Goal: Transaction & Acquisition: Purchase product/service

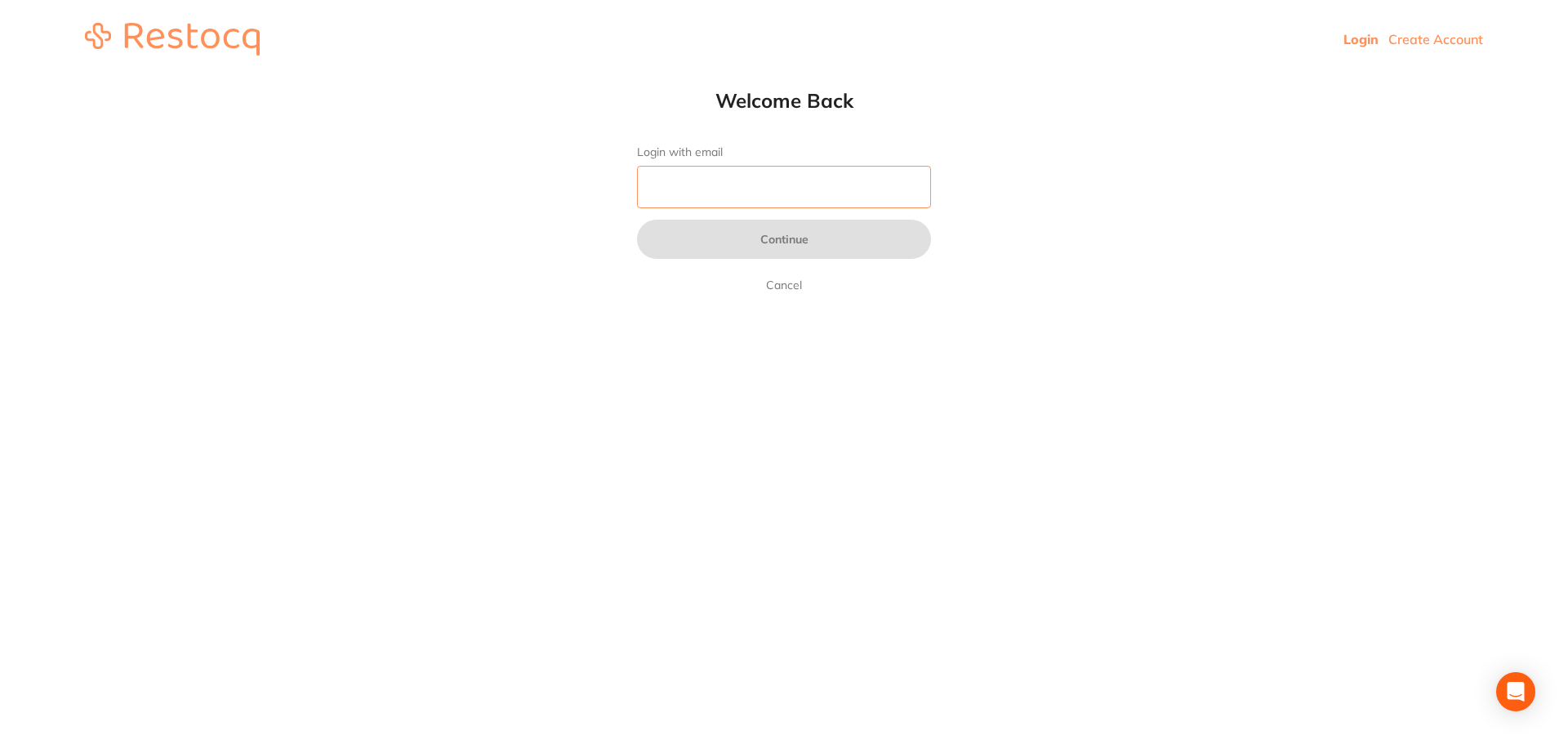
click at [771, 178] on input "Login with email" at bounding box center [784, 187] width 294 height 42
type input "[EMAIL_ADDRESS][DOMAIN_NAME]"
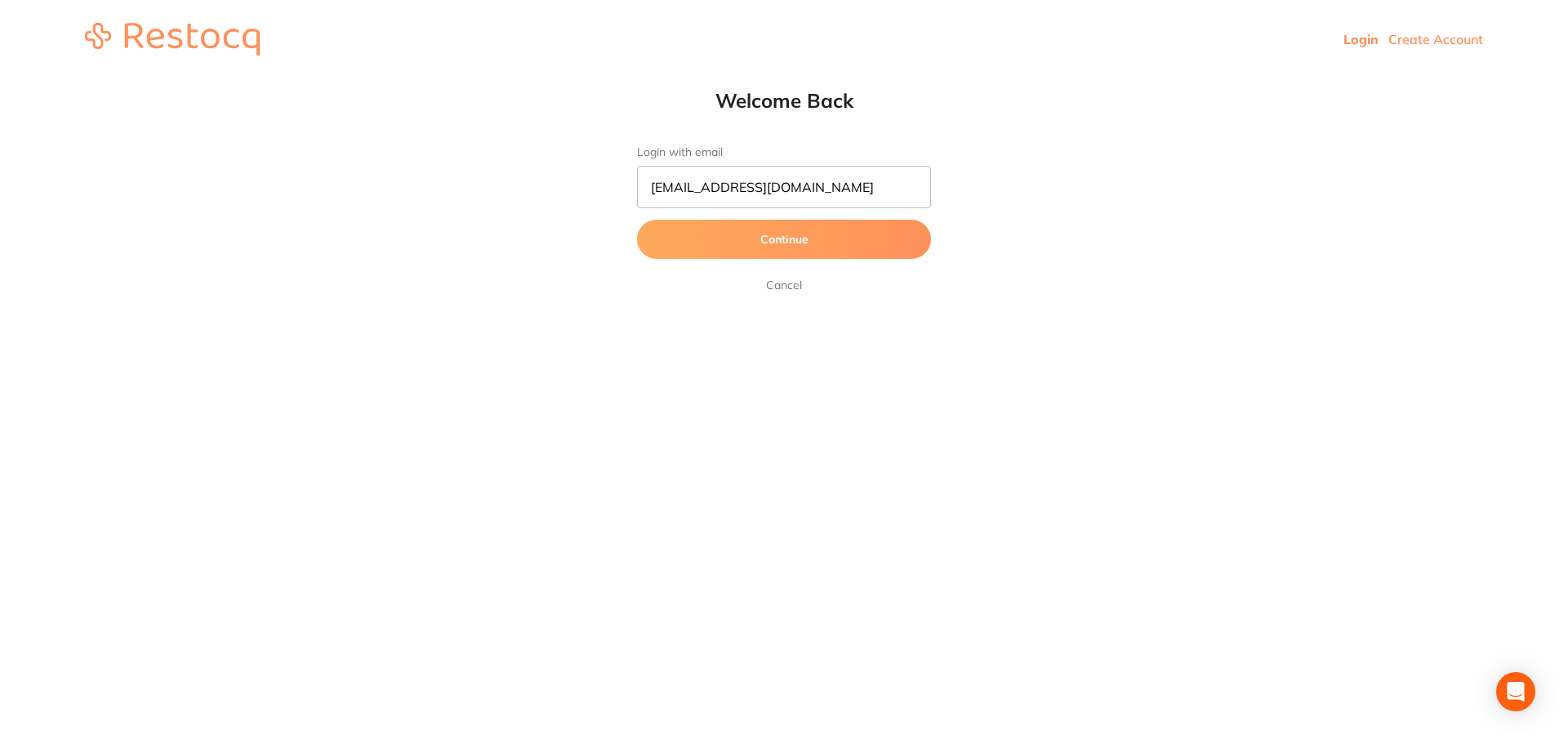
click at [770, 237] on button "Continue" at bounding box center [784, 238] width 294 height 39
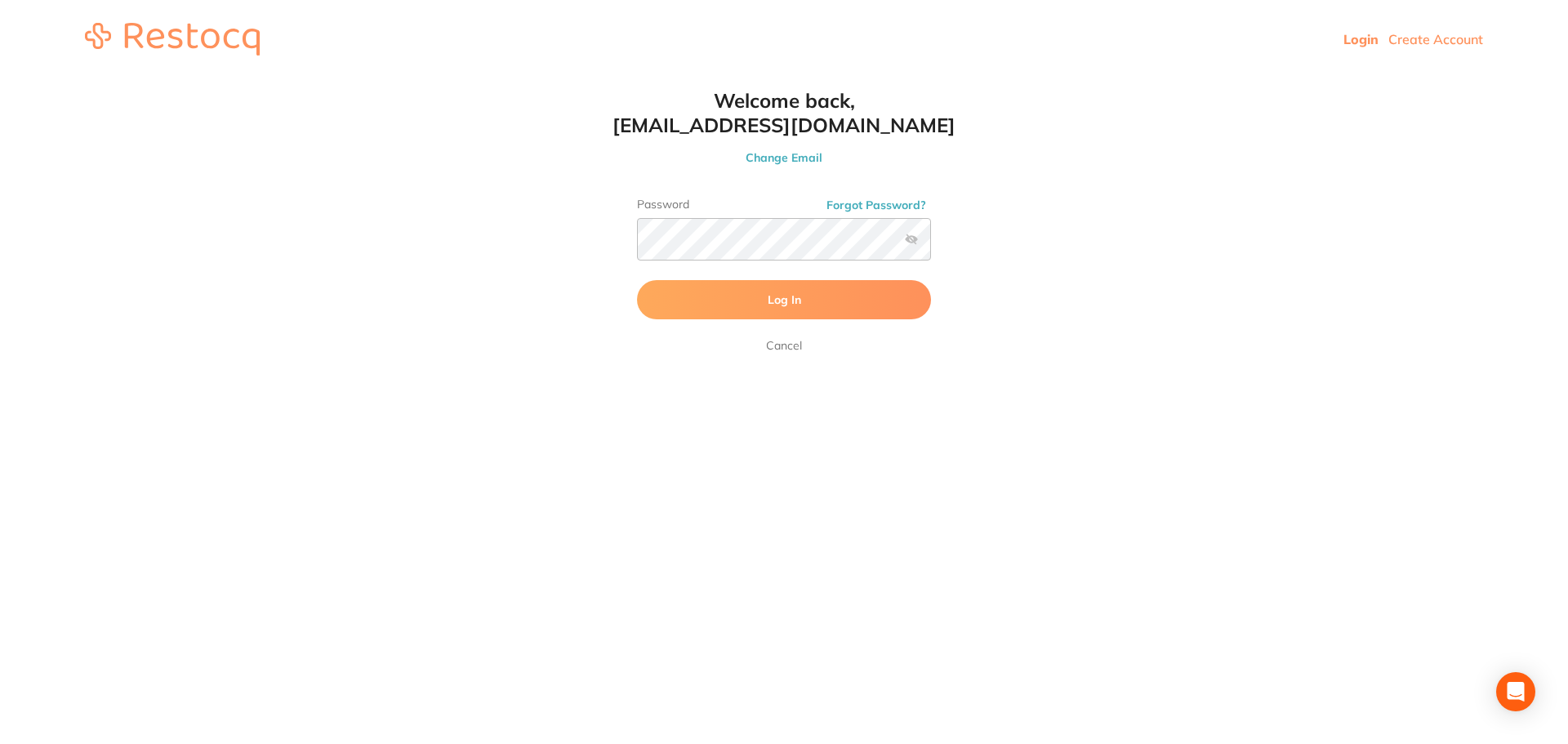
click at [785, 291] on button "Log In" at bounding box center [784, 299] width 294 height 39
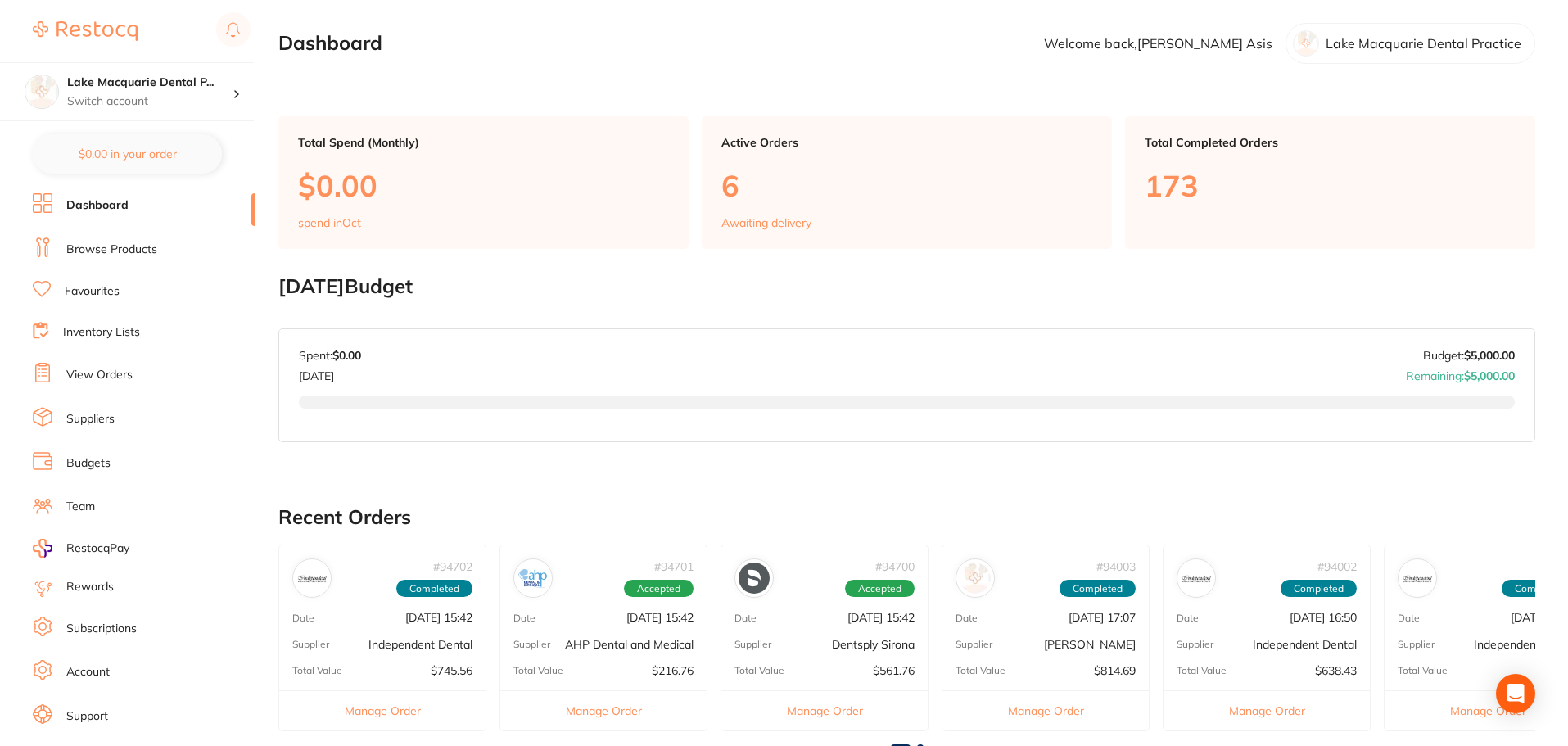
click at [103, 251] on link "Browse Products" at bounding box center [112, 250] width 91 height 17
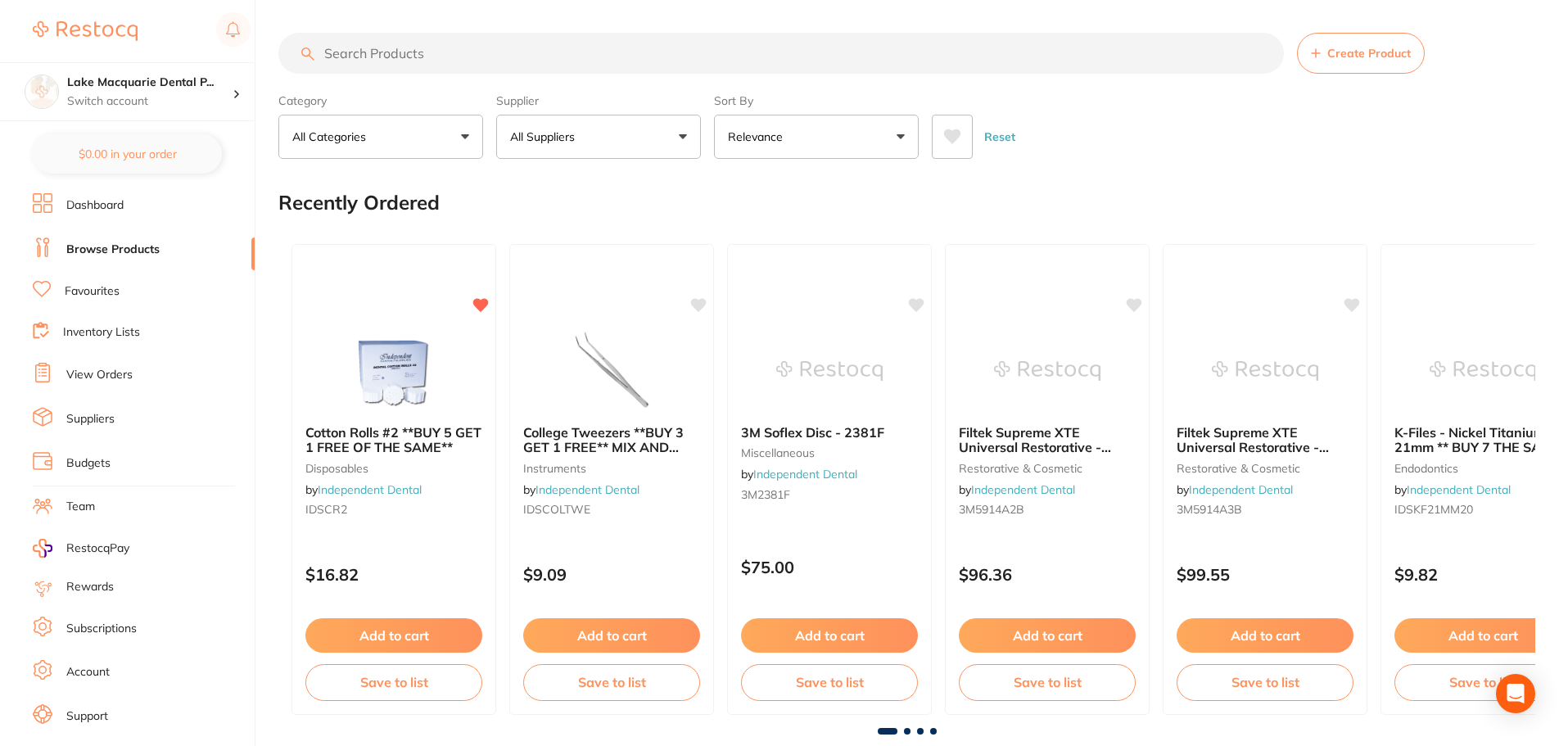
click at [424, 58] on input "search" at bounding box center [780, 52] width 1005 height 41
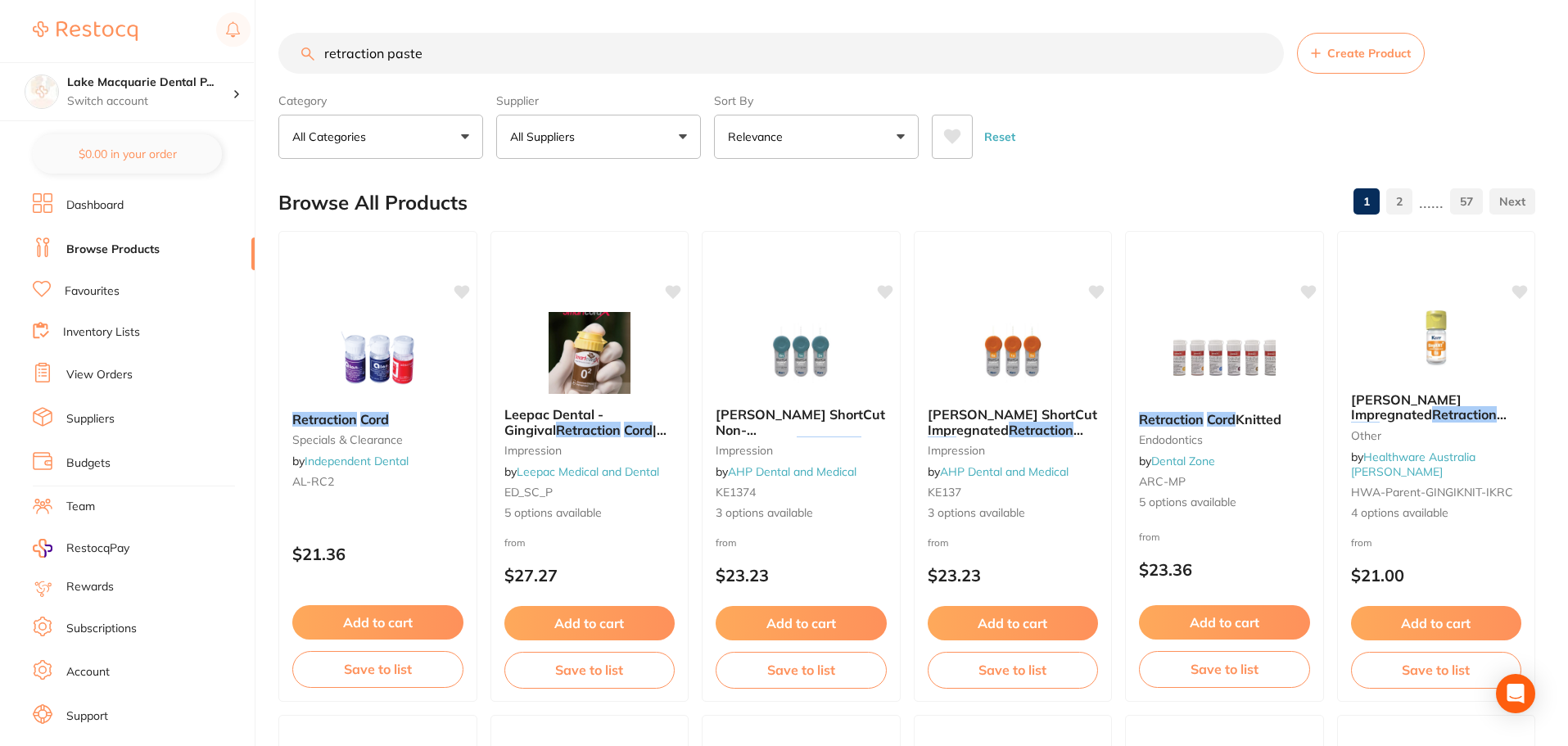
type input "retraction paste"
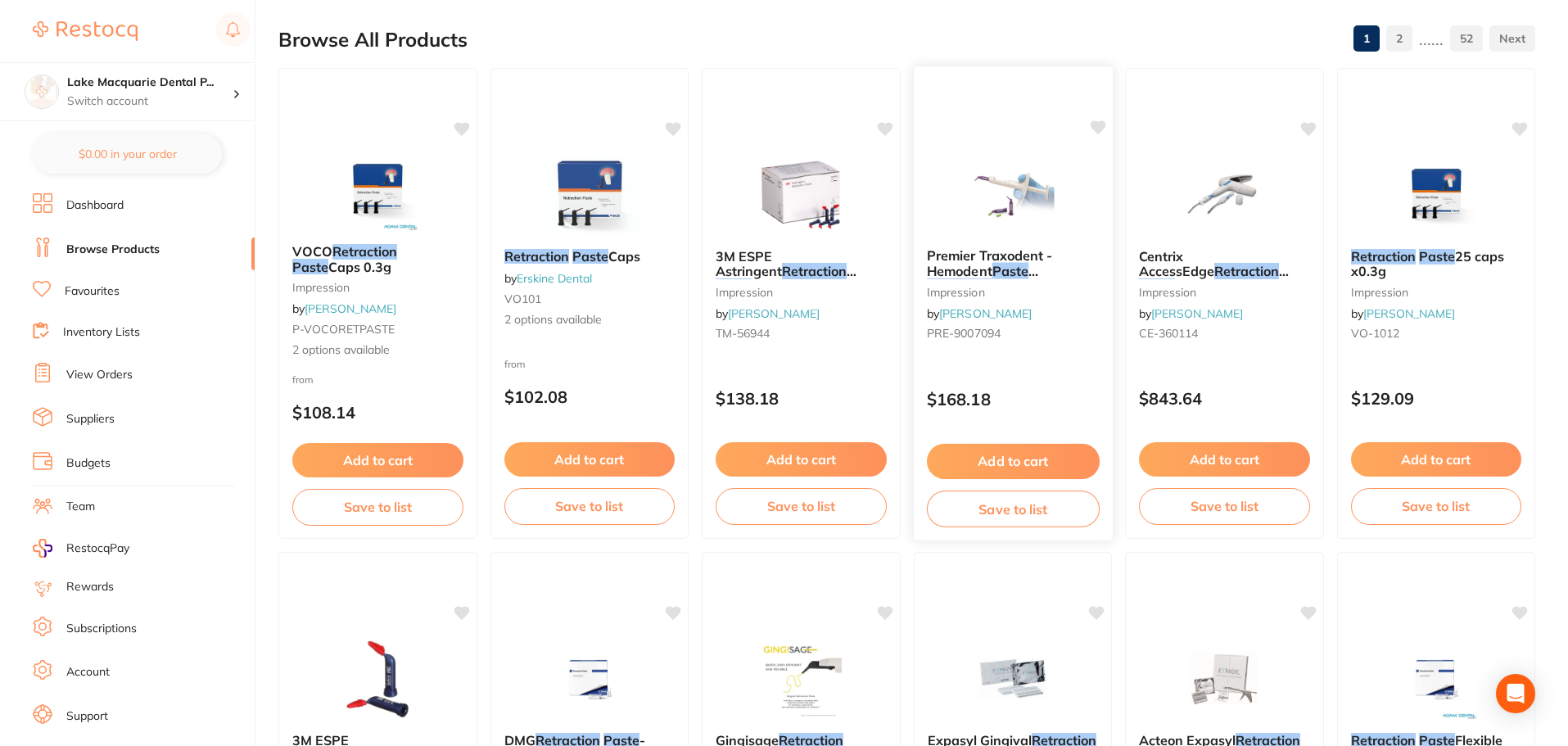
scroll to position [164, 0]
click at [543, 316] on span "2 options available" at bounding box center [589, 320] width 172 height 17
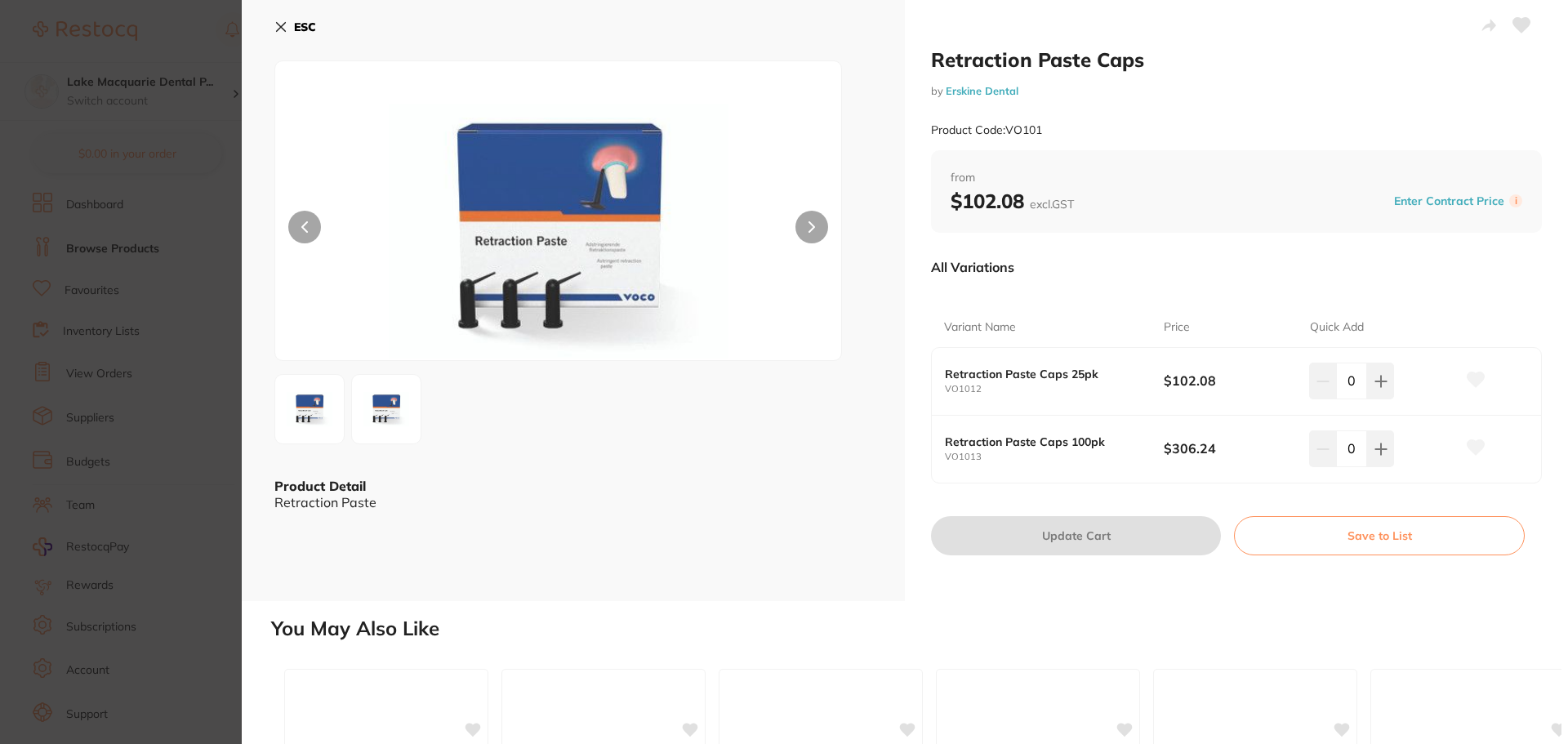
click at [277, 22] on icon at bounding box center [281, 27] width 13 height 13
